Goal: Check status: Check status

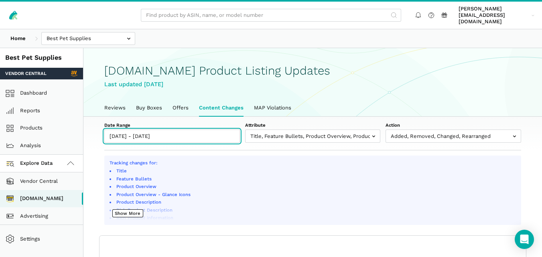
click at [186, 132] on input "10/02/2025 - 10/08/2025" at bounding box center [172, 136] width 136 height 13
type input "10/02/2025"
type input "10/08/2025"
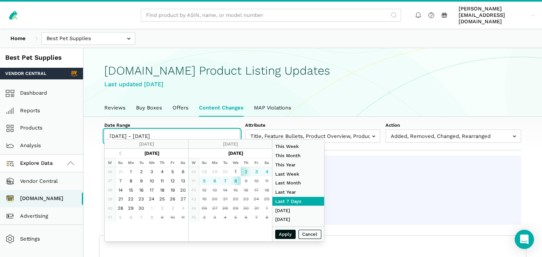
scroll to position [3, 0]
type input "10/02/2025"
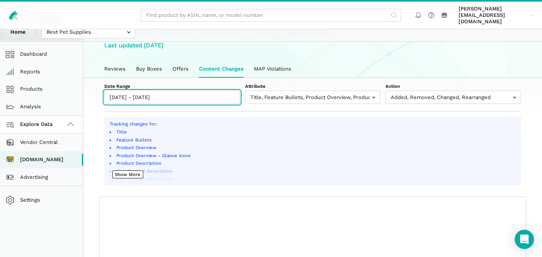
scroll to position [44, 0]
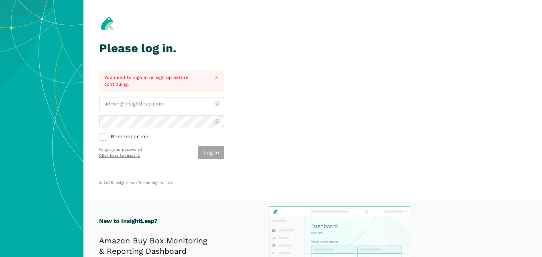
type input "[PERSON_NAME][EMAIL_ADDRESS][DOMAIN_NAME]"
click at [203, 155] on div "Log in" at bounding box center [211, 152] width 26 height 13
click at [203, 155] on button "Log in" at bounding box center [211, 152] width 26 height 13
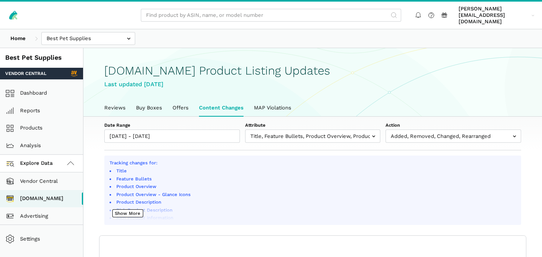
scroll to position [3, 0]
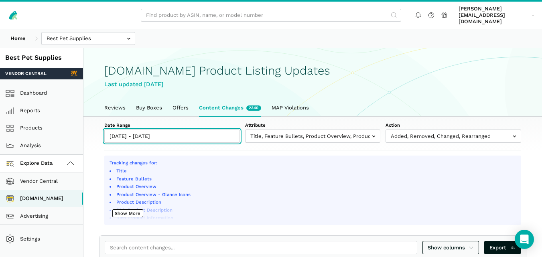
click at [220, 130] on input "10/02/2025 - 10/08/2025" at bounding box center [172, 136] width 136 height 13
type input "10/02/2025"
type input "10/08/2025"
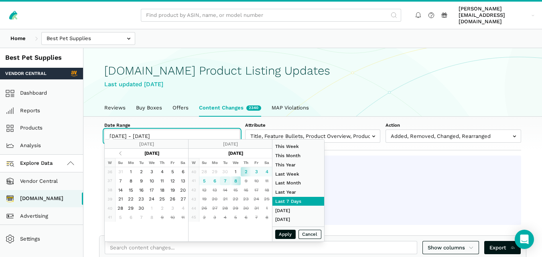
type input "10/07/2025"
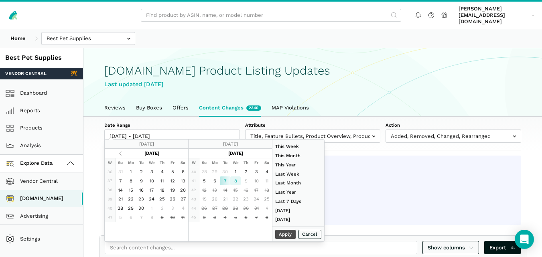
type input "10/08/2025"
type input "10/07/2025"
click at [282, 233] on button "Apply" at bounding box center [285, 234] width 21 height 9
type input "10/07/2025 - 10/08/2025"
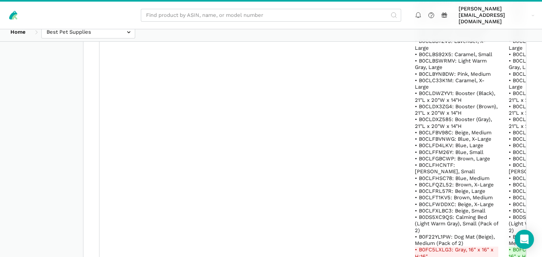
scroll to position [1593, 0]
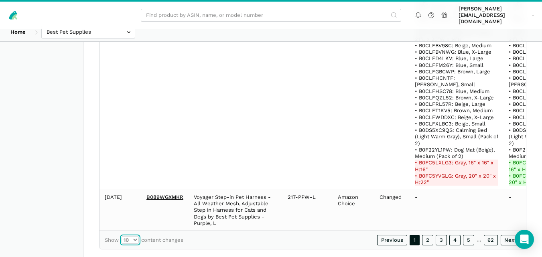
click at [134, 236] on select "10 25 50 100" at bounding box center [130, 240] width 17 height 8
select select "100"
click at [122, 236] on select "10 25 50 100" at bounding box center [130, 240] width 17 height 8
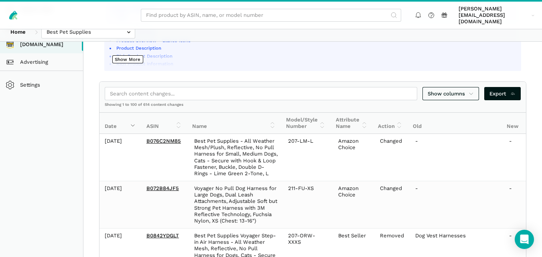
scroll to position [107, 0]
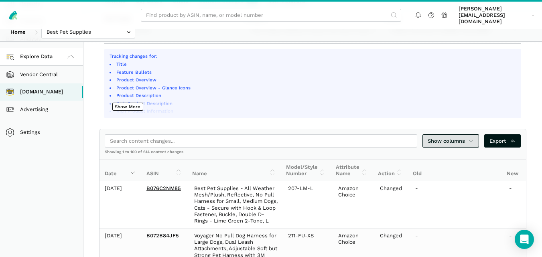
click at [469, 137] on icon at bounding box center [471, 141] width 5 height 8
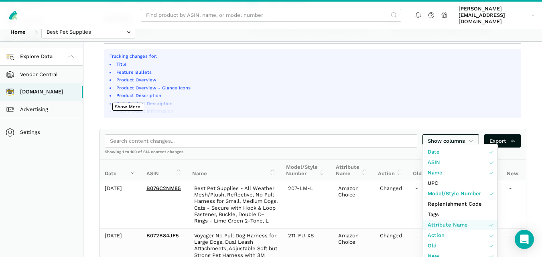
click at [449, 222] on span "Attribute Name" at bounding box center [448, 225] width 40 height 8
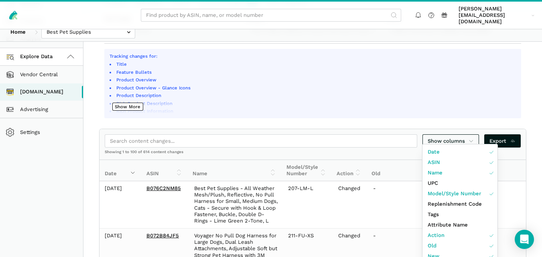
click at [536, 50] on div at bounding box center [271, 128] width 542 height 257
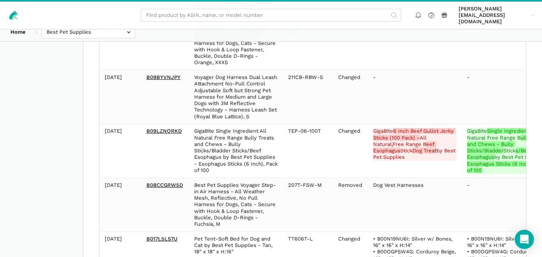
scroll to position [390, 0]
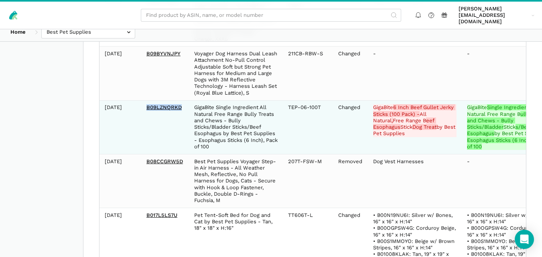
drag, startPoint x: 177, startPoint y: 100, endPoint x: 145, endPoint y: 99, distance: 32.1
click at [145, 100] on td "B09LZNQRKD" at bounding box center [165, 127] width 48 height 54
copy link "B09LZNQRKD"
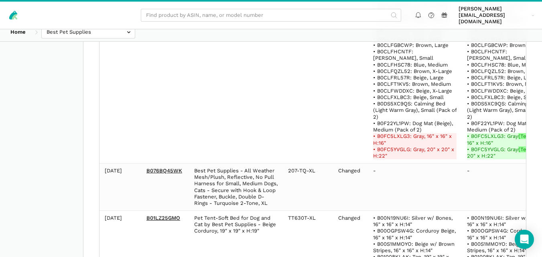
scroll to position [1027, 0]
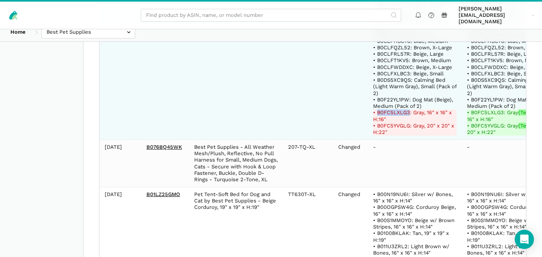
drag, startPoint x: 407, startPoint y: 101, endPoint x: 377, endPoint y: 100, distance: 29.7
click at [377, 110] on del "• B0FC5LXLG3: Gray, 16" x 16" x H:16"" at bounding box center [414, 116] width 83 height 13
copy del "B0FC5LXLG3"
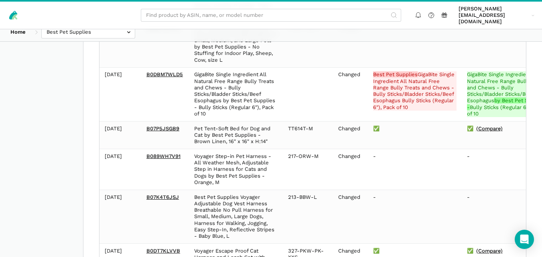
scroll to position [3080, 0]
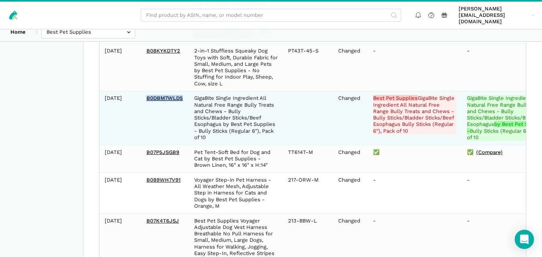
drag, startPoint x: 184, startPoint y: 65, endPoint x: 146, endPoint y: 65, distance: 38.5
click at [146, 91] on td "B0DBM7WLD5" at bounding box center [165, 118] width 48 height 54
copy link "B0DBM7WLD5"
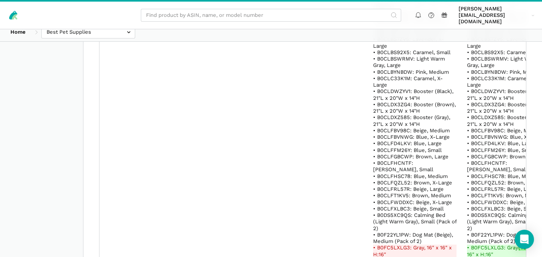
scroll to position [10959, 0]
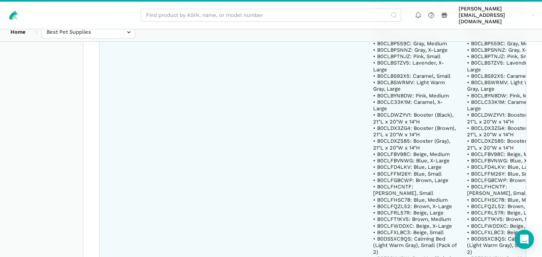
drag, startPoint x: 407, startPoint y: 187, endPoint x: 377, endPoint y: 187, distance: 30.1
copy del "B0FC5LXLG3"
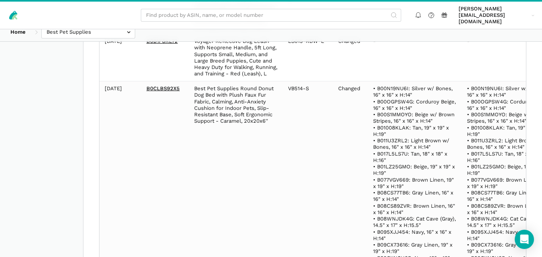
scroll to position [13872, 0]
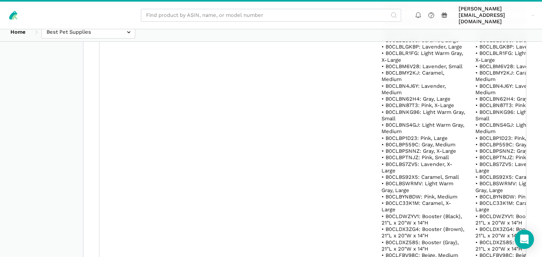
scroll to position [13026, 0]
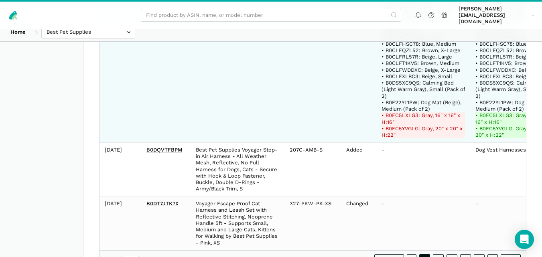
click at [398, 99] on span "• B0F22YL1PW: Dog Mat (Beige), Medium (Pack of 2)" at bounding box center [422, 105] width 81 height 12
click at [398, 112] on del "• B0FC5LXLG3: Gray, 16" x 16" x H:16"" at bounding box center [423, 118] width 83 height 13
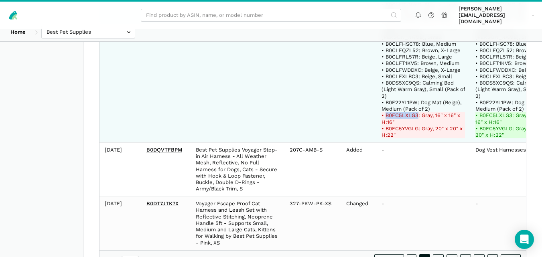
copy del "B0FC5LXLG3"
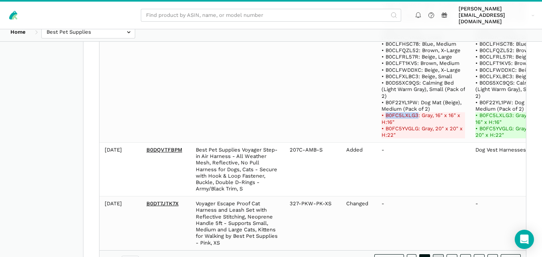
click at [438, 254] on link "3" at bounding box center [438, 259] width 11 height 10
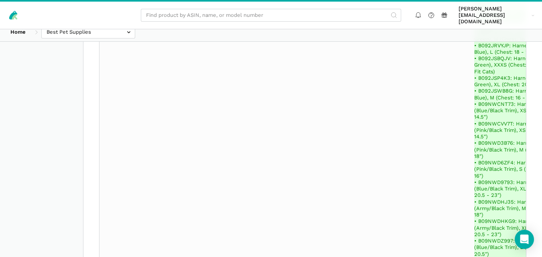
scroll to position [83909, 0]
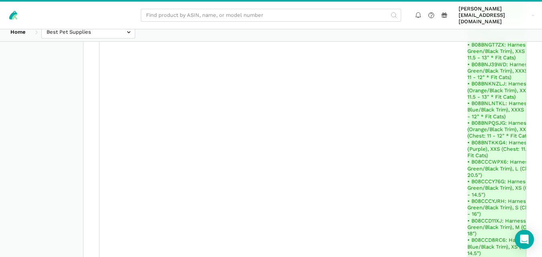
scroll to position [149342, 0]
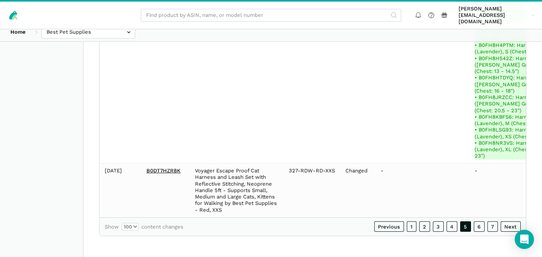
scroll to position [121925, 0]
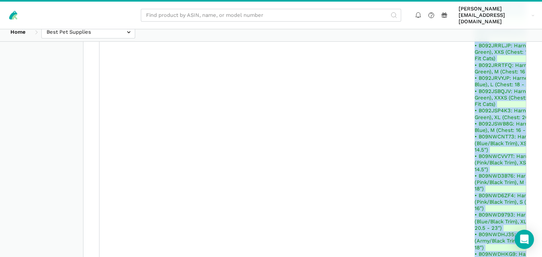
drag, startPoint x: 171, startPoint y: 157, endPoint x: 177, endPoint y: 173, distance: 17.4
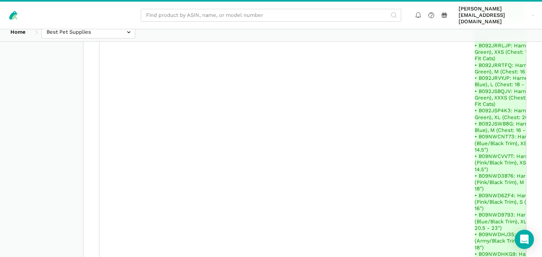
drag, startPoint x: 183, startPoint y: 162, endPoint x: 144, endPoint y: 162, distance: 38.9
copy link "B0DT7HZR8K"
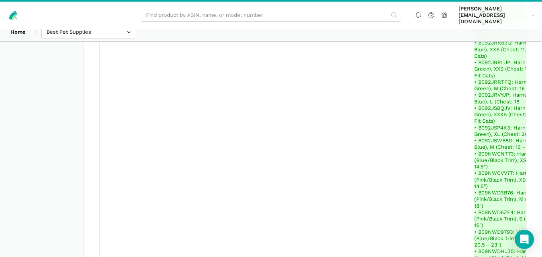
scroll to position [105749, 0]
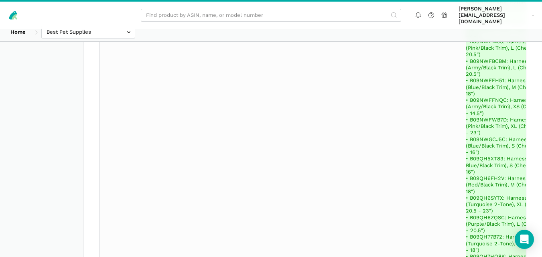
scroll to position [22514, 0]
